Goal: Obtain resource: Obtain resource

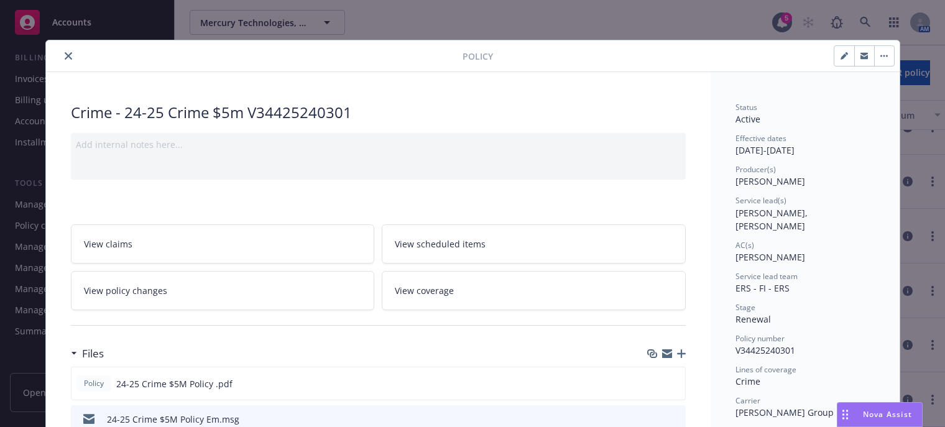
click at [65, 59] on icon "close" at bounding box center [68, 55] width 7 height 7
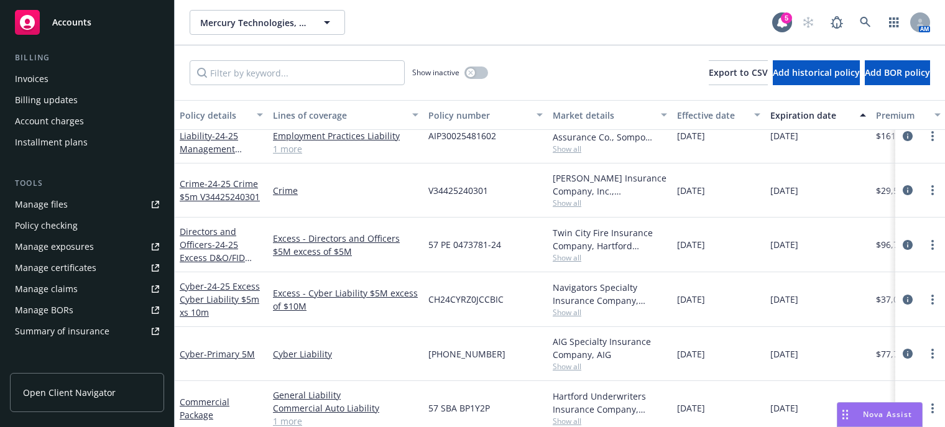
scroll to position [142, 0]
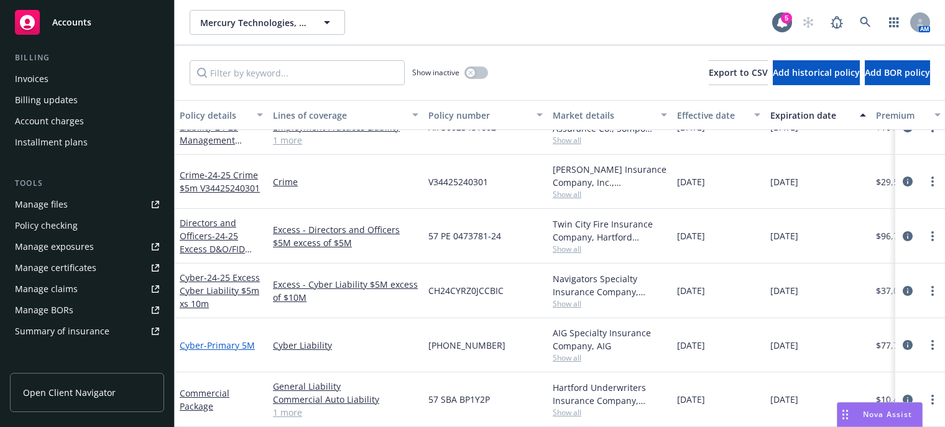
click at [226, 339] on span "- Primary 5M" at bounding box center [229, 345] width 51 height 12
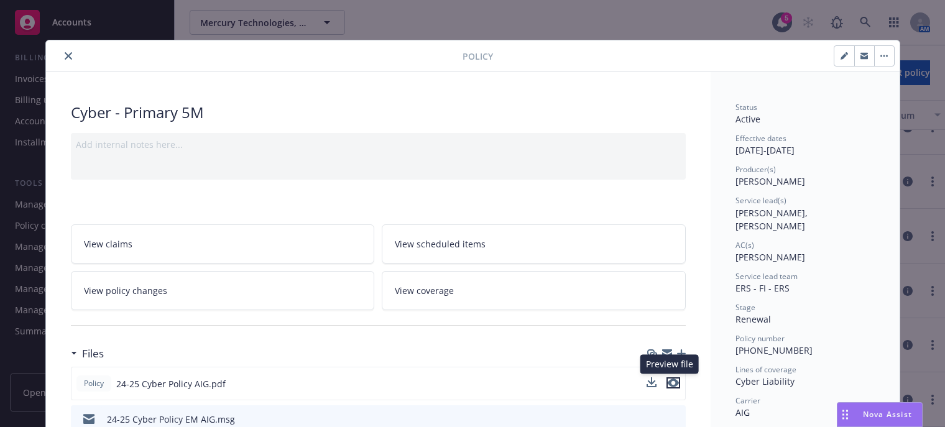
click at [668, 383] on icon "preview file" at bounding box center [673, 383] width 11 height 9
